Goal: Contribute content: Contribute content

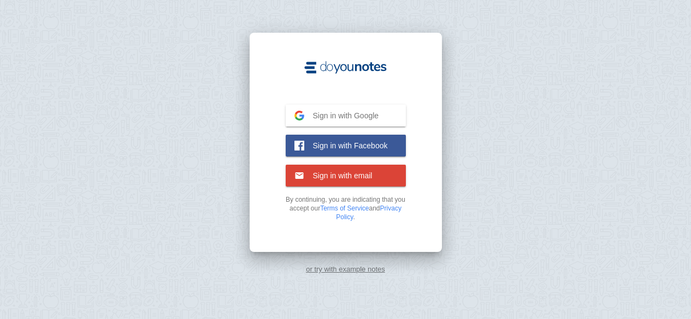
click at [343, 122] on button "Sign in with Google Google" at bounding box center [346, 116] width 120 height 22
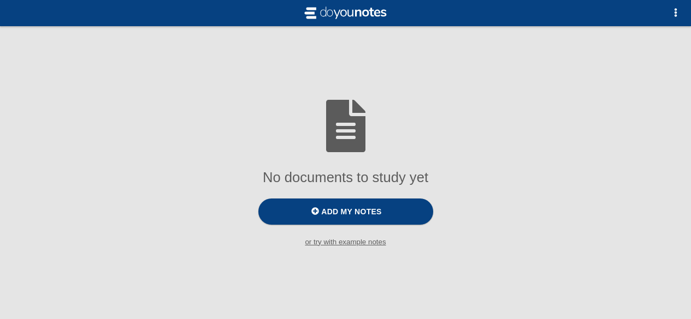
click at [367, 211] on span "Add my notes" at bounding box center [351, 211] width 60 height 9
click at [0, 0] on input "Add my notes" at bounding box center [0, 0] width 0 height 0
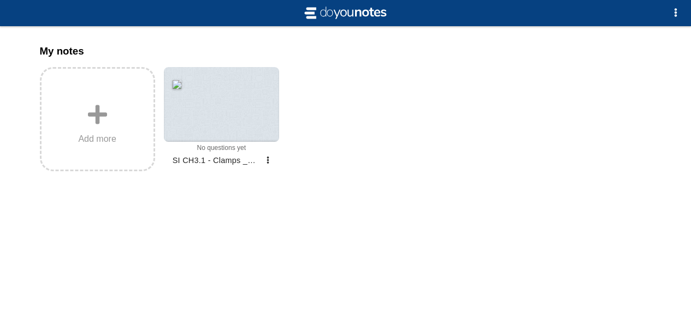
click at [127, 121] on label "Add more" at bounding box center [97, 119] width 115 height 104
click at [0, 0] on input "Add my notes" at bounding box center [0, 0] width 0 height 0
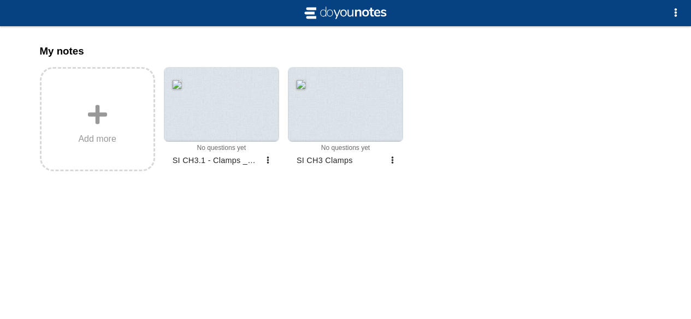
click at [222, 134] on div at bounding box center [221, 104] width 115 height 75
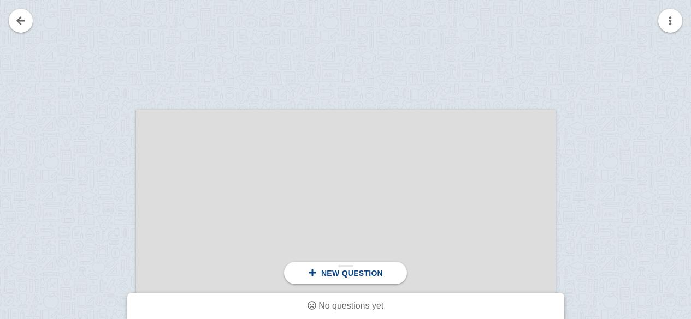
scroll to position [59, 0]
click at [319, 266] on div "New question" at bounding box center [345, 273] width 123 height 22
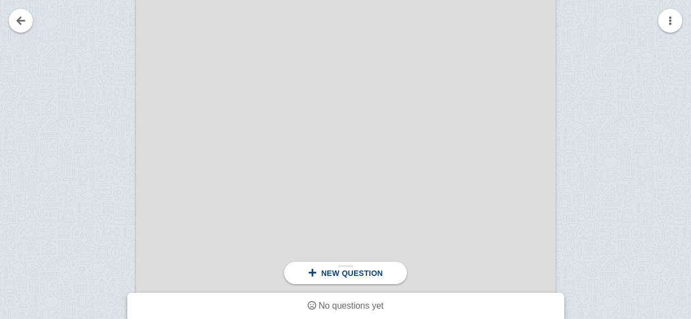
scroll to position [182, 0]
click at [332, 283] on div "New question" at bounding box center [345, 273] width 123 height 22
drag, startPoint x: 332, startPoint y: 283, endPoint x: 427, endPoint y: 134, distance: 176.8
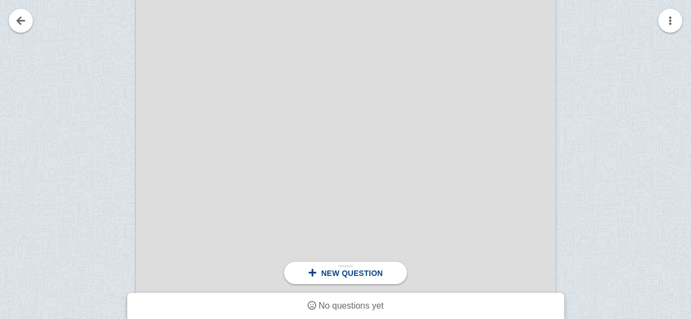
click at [672, 15] on button "button" at bounding box center [670, 21] width 24 height 24
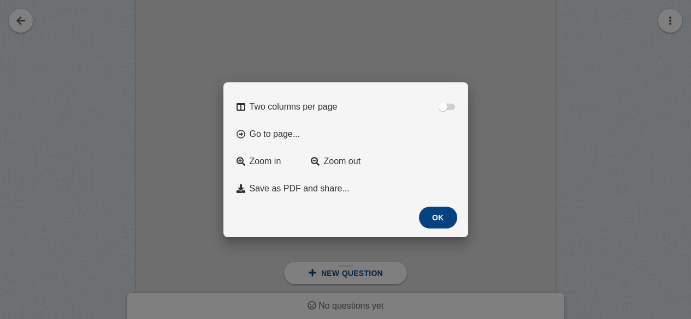
click at [440, 219] on button "OK" at bounding box center [438, 218] width 38 height 22
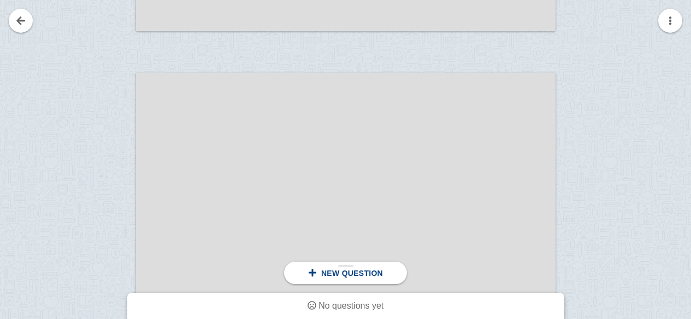
scroll to position [713, 0]
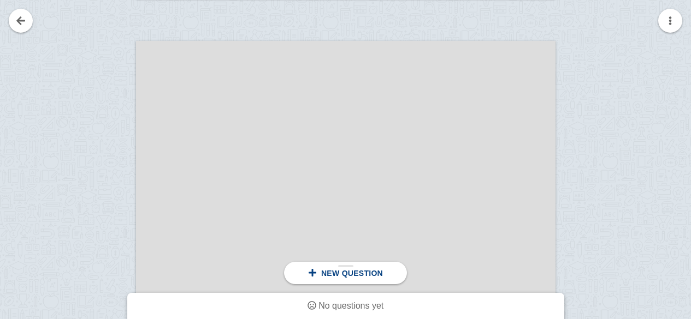
click at [367, 150] on div at bounding box center [345, 312] width 419 height 543
click at [334, 122] on div at bounding box center [345, 312] width 419 height 543
